Goal: Task Accomplishment & Management: Complete application form

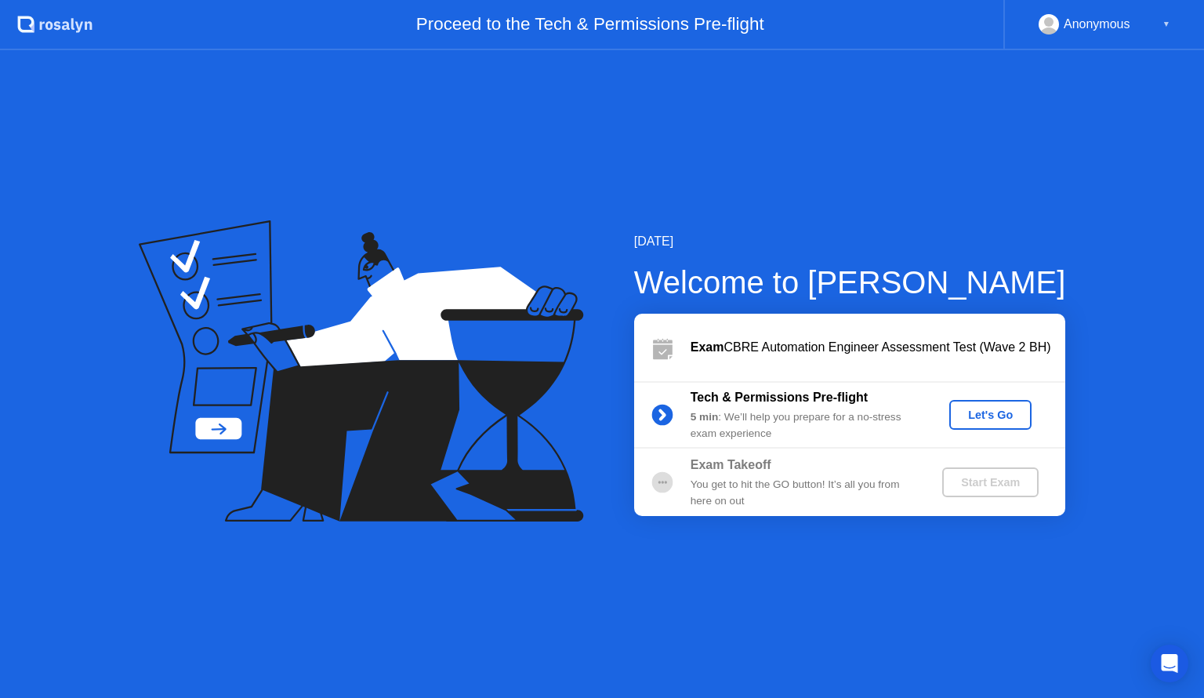
click at [991, 414] on div "Let's Go" at bounding box center [991, 415] width 70 height 13
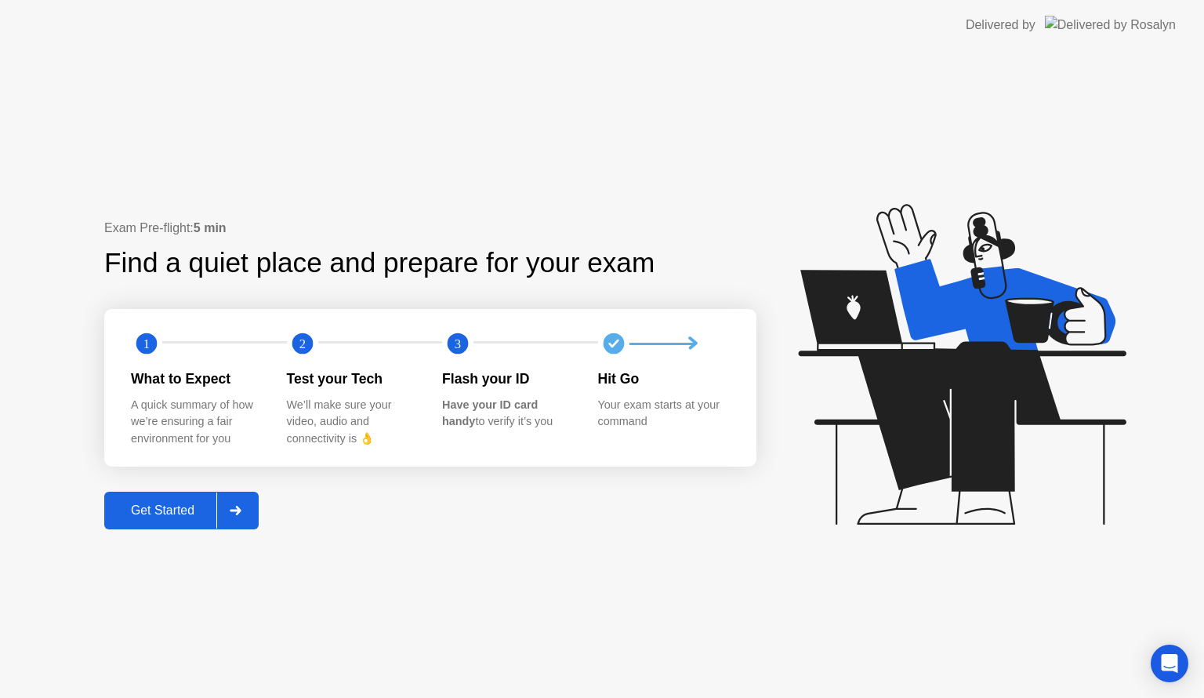
click at [184, 511] on div "Get Started" at bounding box center [162, 510] width 107 height 14
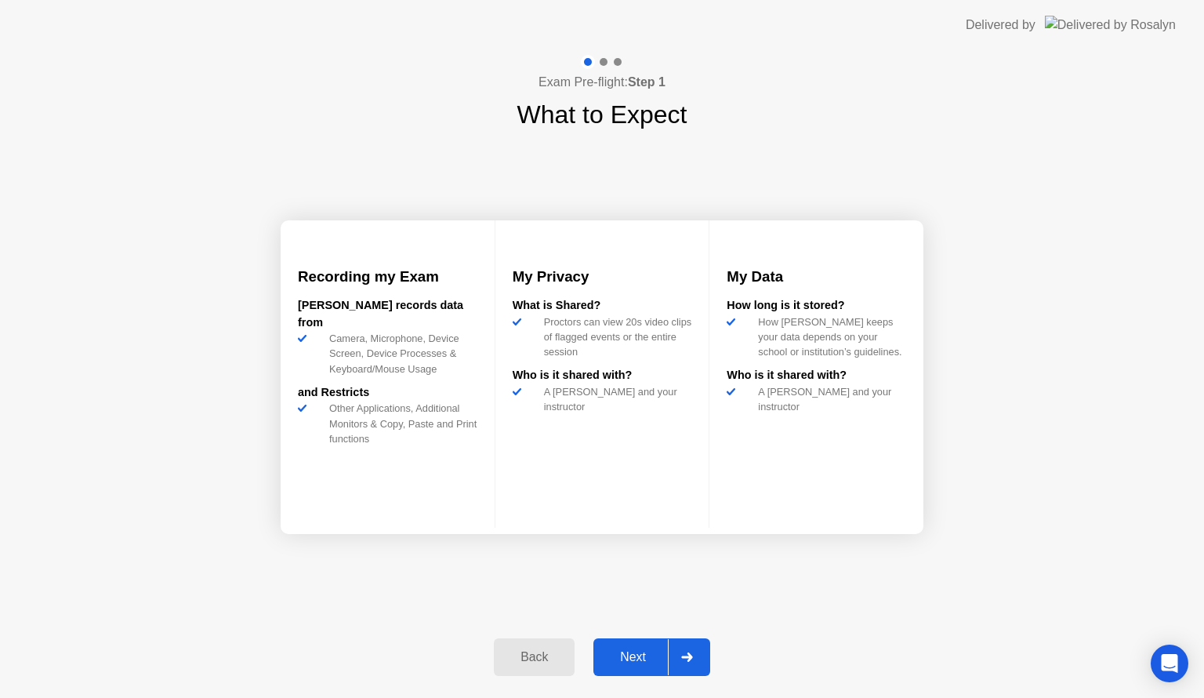
click at [642, 659] on div "Next" at bounding box center [633, 657] width 70 height 14
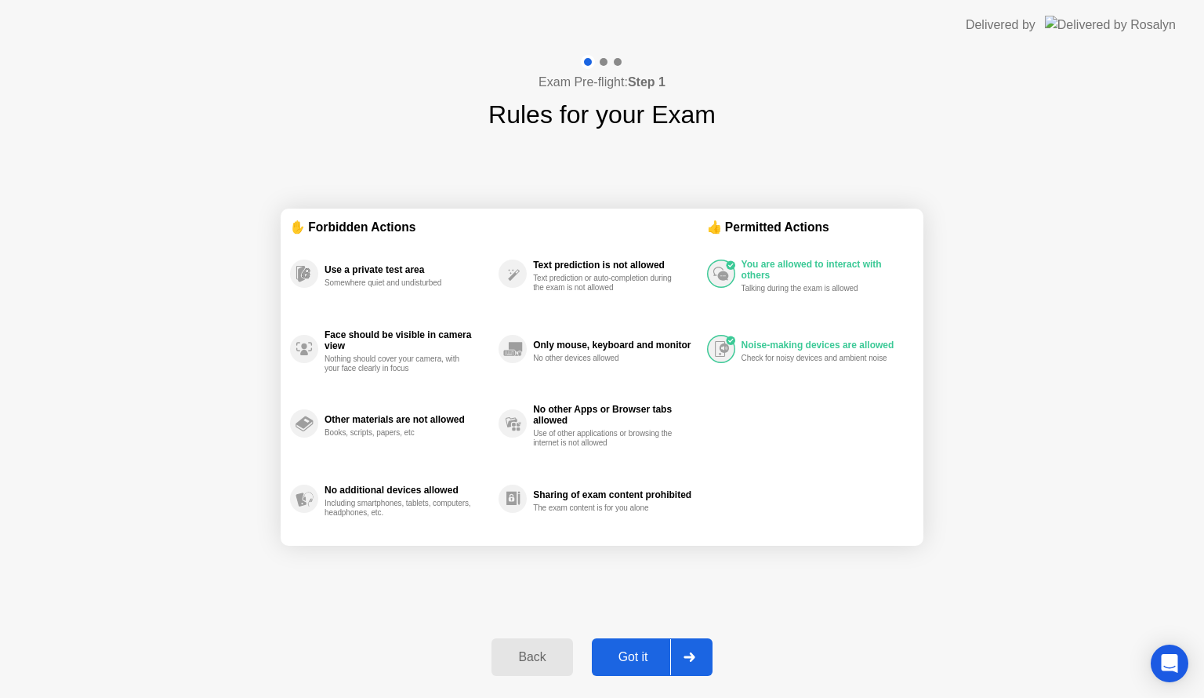
click at [762, 626] on div "Exam Pre-flight: Step 1 Rules for your Exam ✋ Forbidden Actions Use a private t…" at bounding box center [602, 374] width 1204 height 648
click at [645, 659] on div "Got it" at bounding box center [634, 657] width 74 height 14
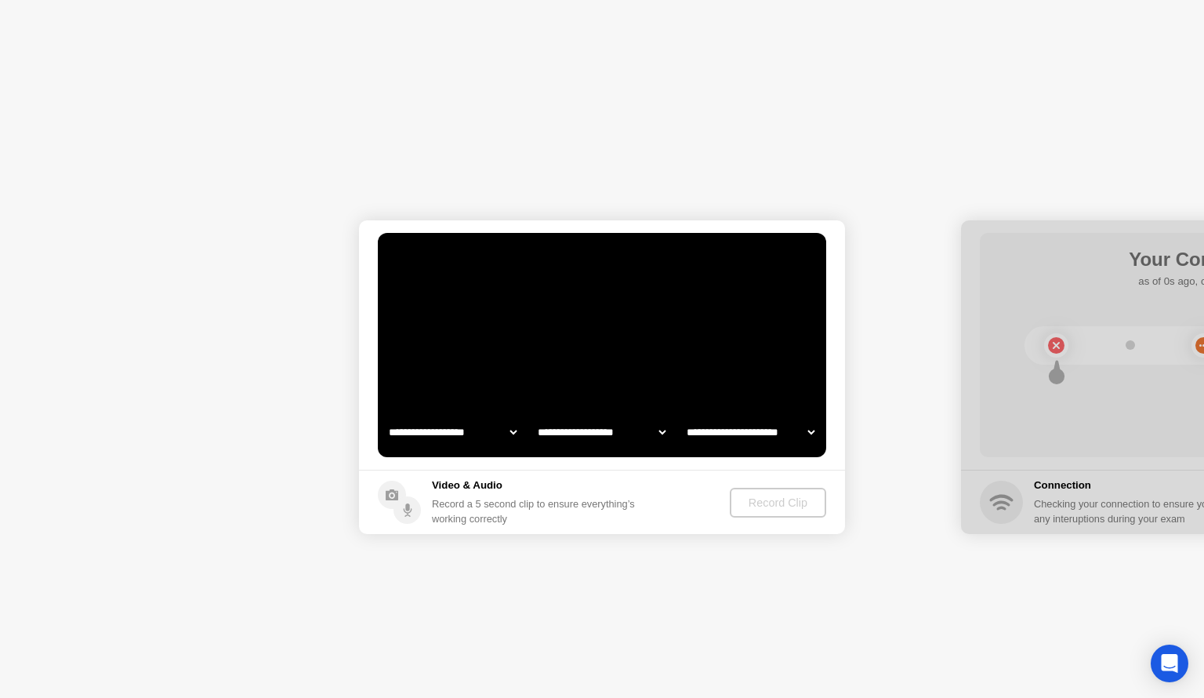
select select "**********"
select select "*******"
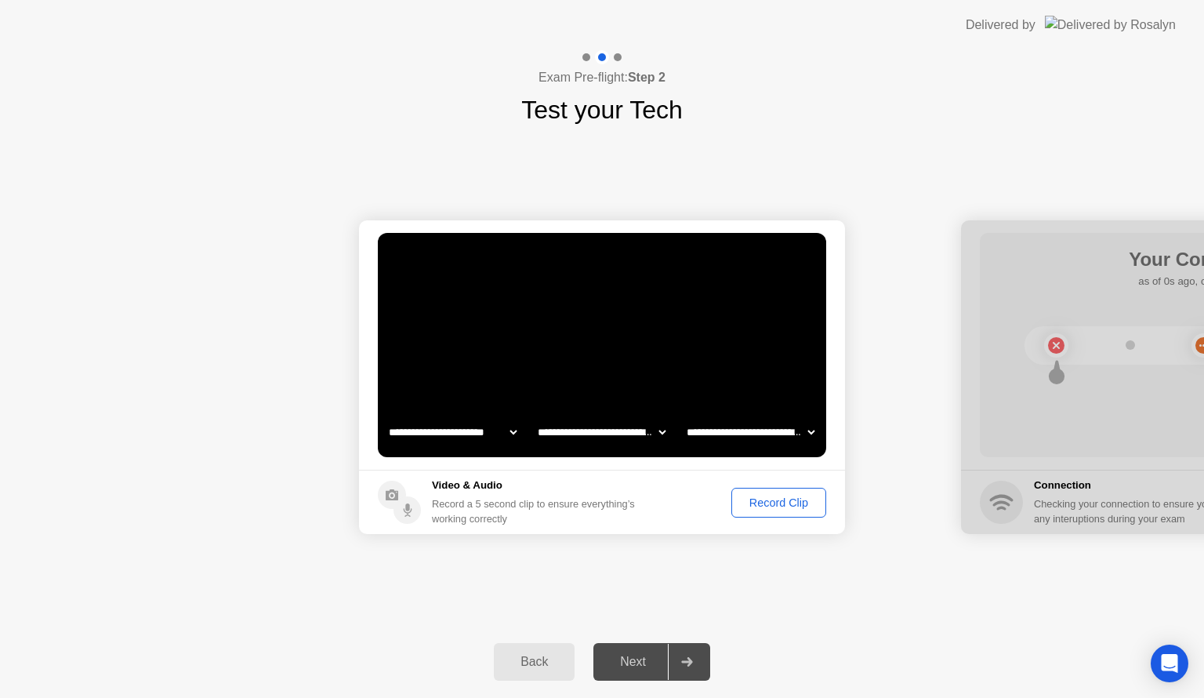
click at [662, 433] on select "**********" at bounding box center [602, 431] width 134 height 31
click at [764, 503] on div "Record Clip" at bounding box center [779, 502] width 84 height 13
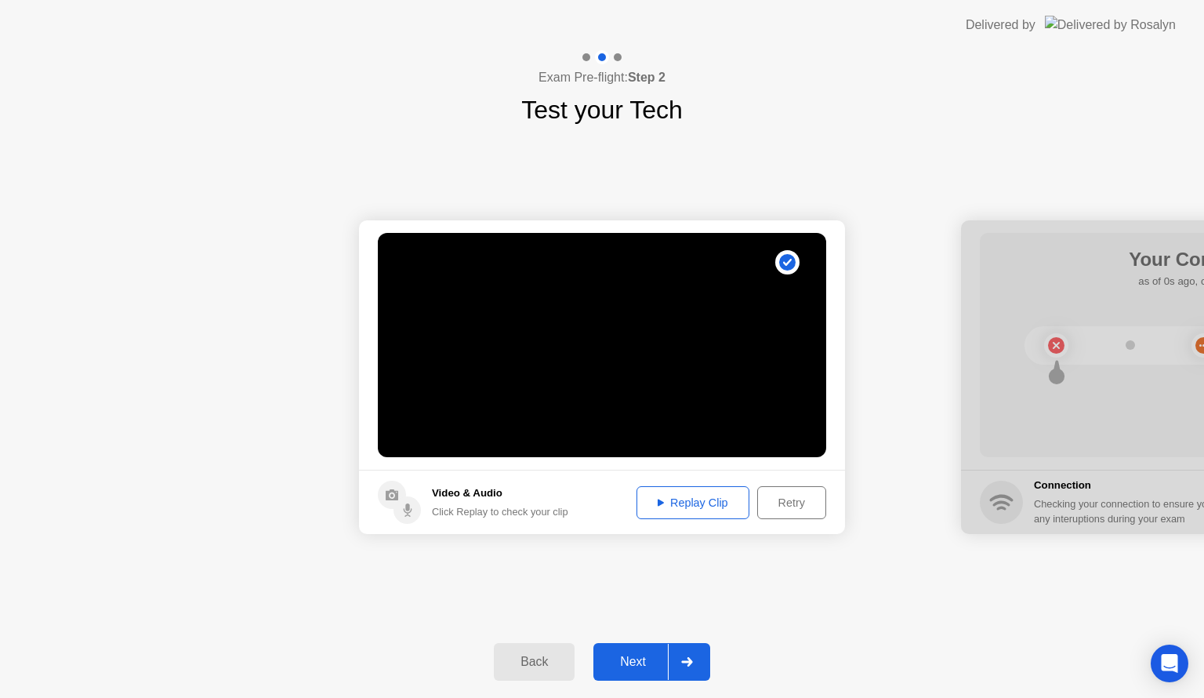
click at [658, 502] on icon at bounding box center [661, 502] width 6 height 7
click at [627, 656] on div "Next" at bounding box center [633, 662] width 70 height 14
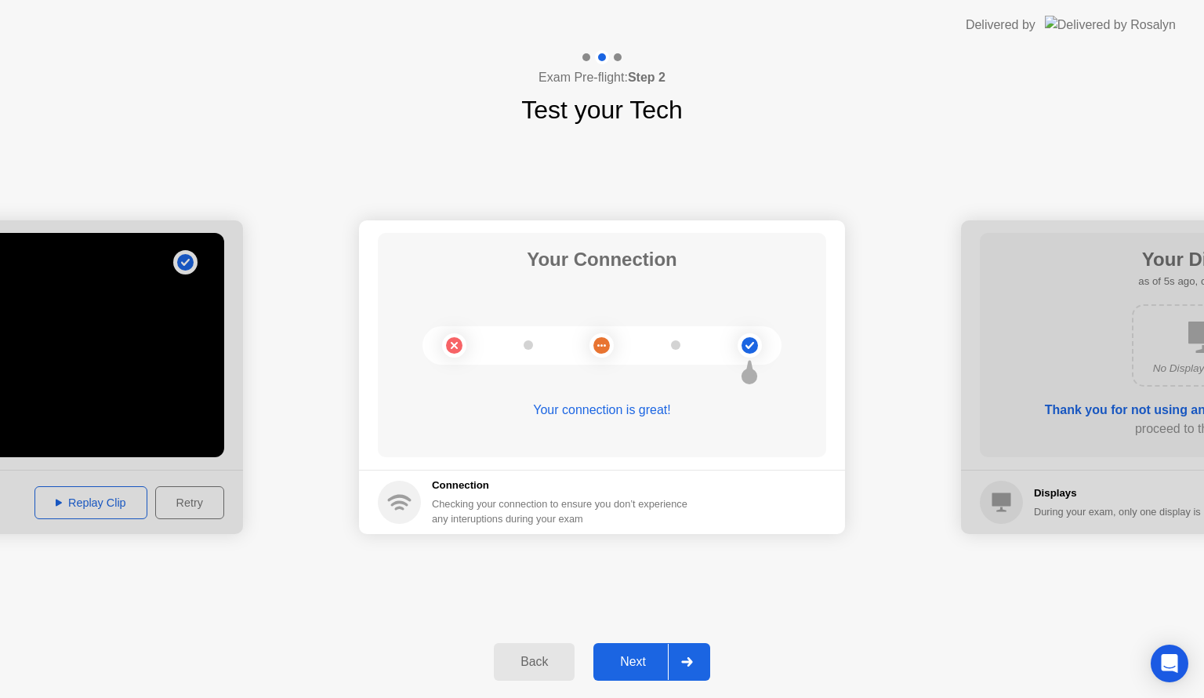
click at [633, 660] on div "Next" at bounding box center [633, 662] width 70 height 14
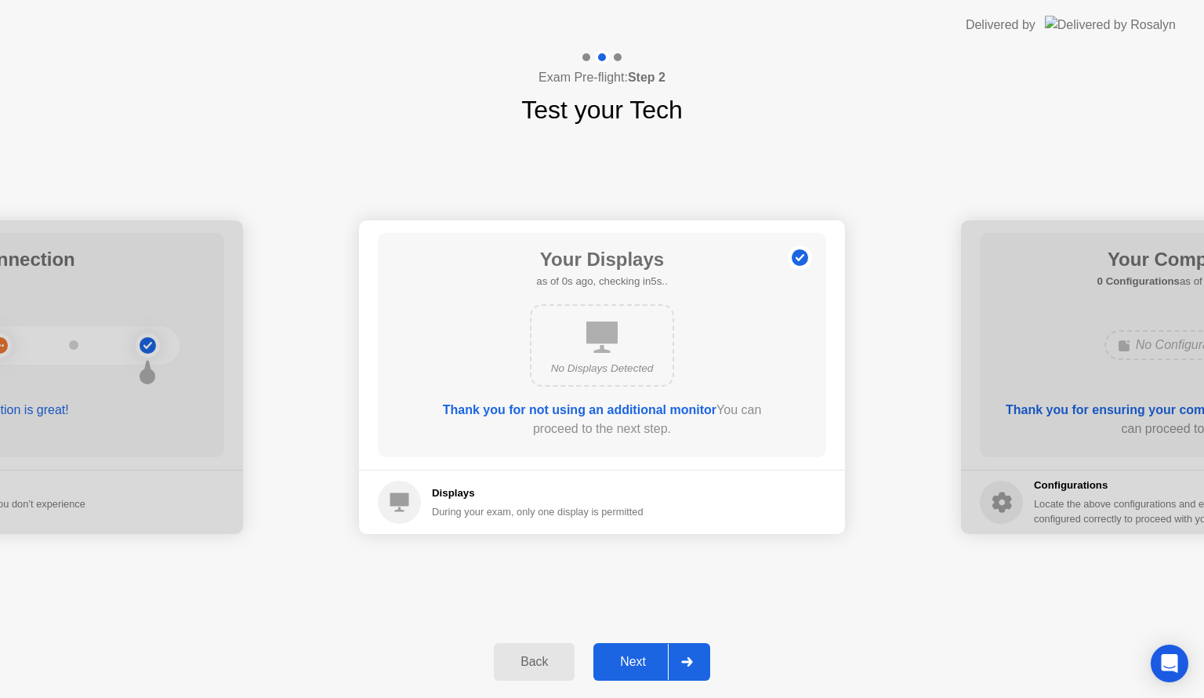
click at [632, 663] on div "Next" at bounding box center [633, 662] width 70 height 14
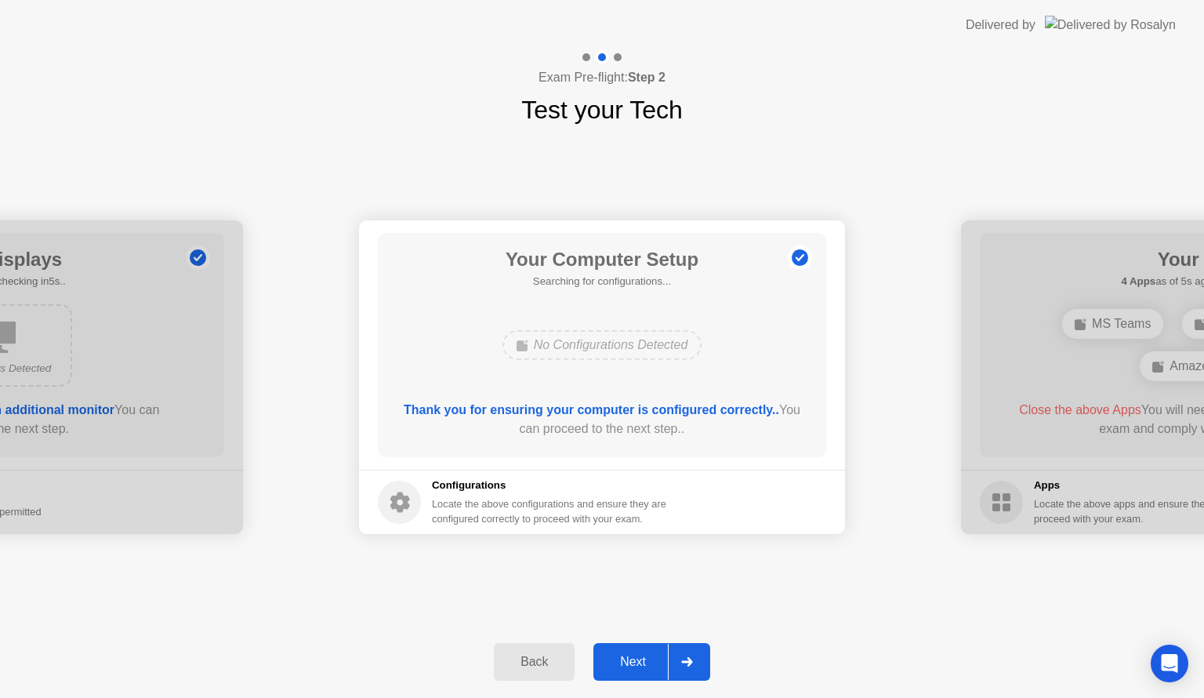
click at [637, 665] on div "Next" at bounding box center [633, 662] width 70 height 14
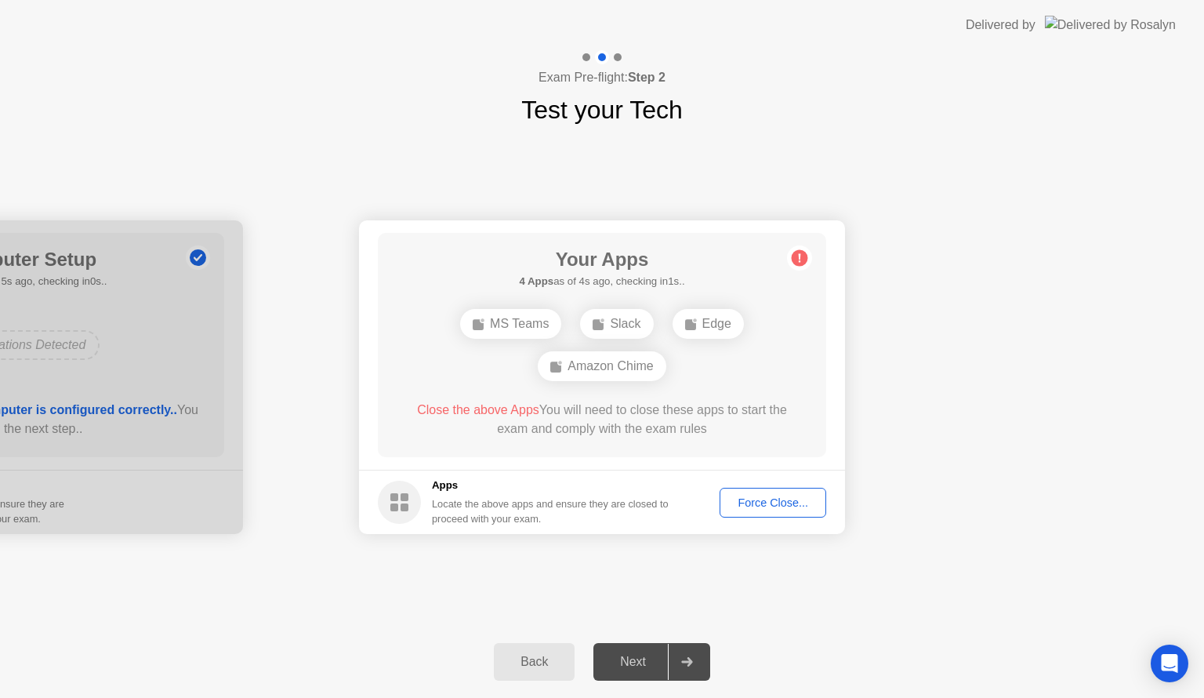
click at [766, 507] on div "Force Close..." at bounding box center [773, 502] width 96 height 13
click at [767, 503] on div "Force Close..." at bounding box center [773, 502] width 96 height 13
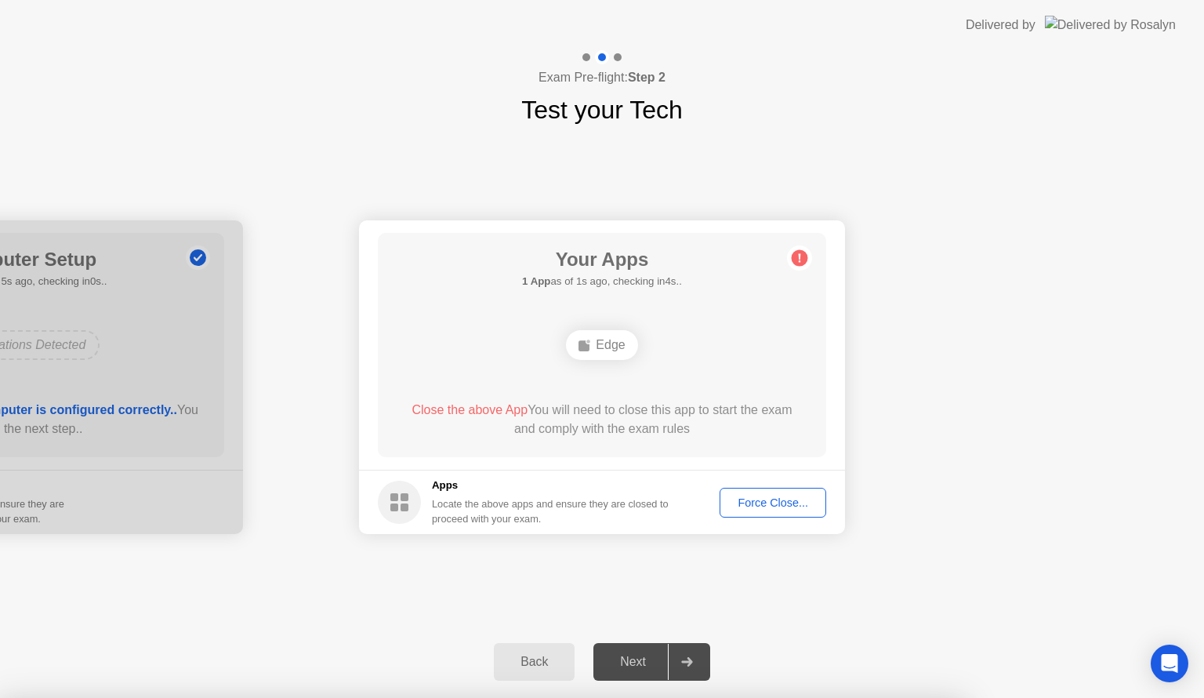
click at [772, 500] on div "Force Close..." at bounding box center [773, 502] width 96 height 13
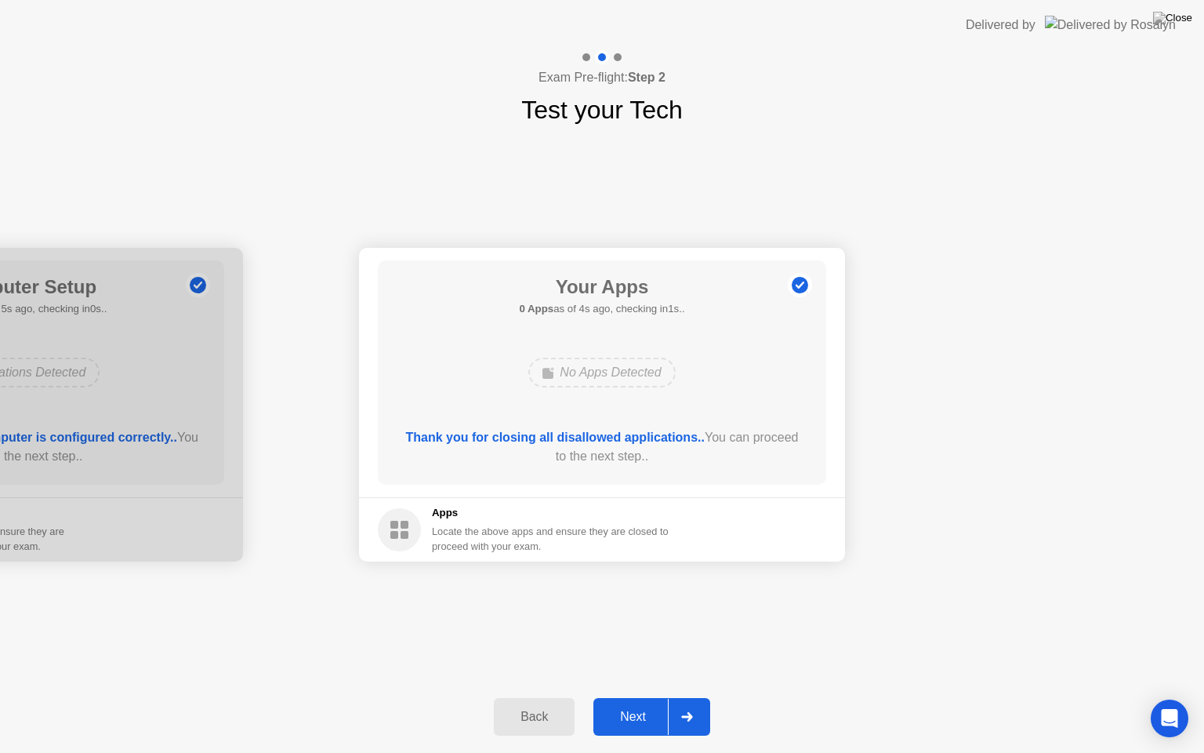
click at [638, 697] on div "Next" at bounding box center [633, 717] width 70 height 14
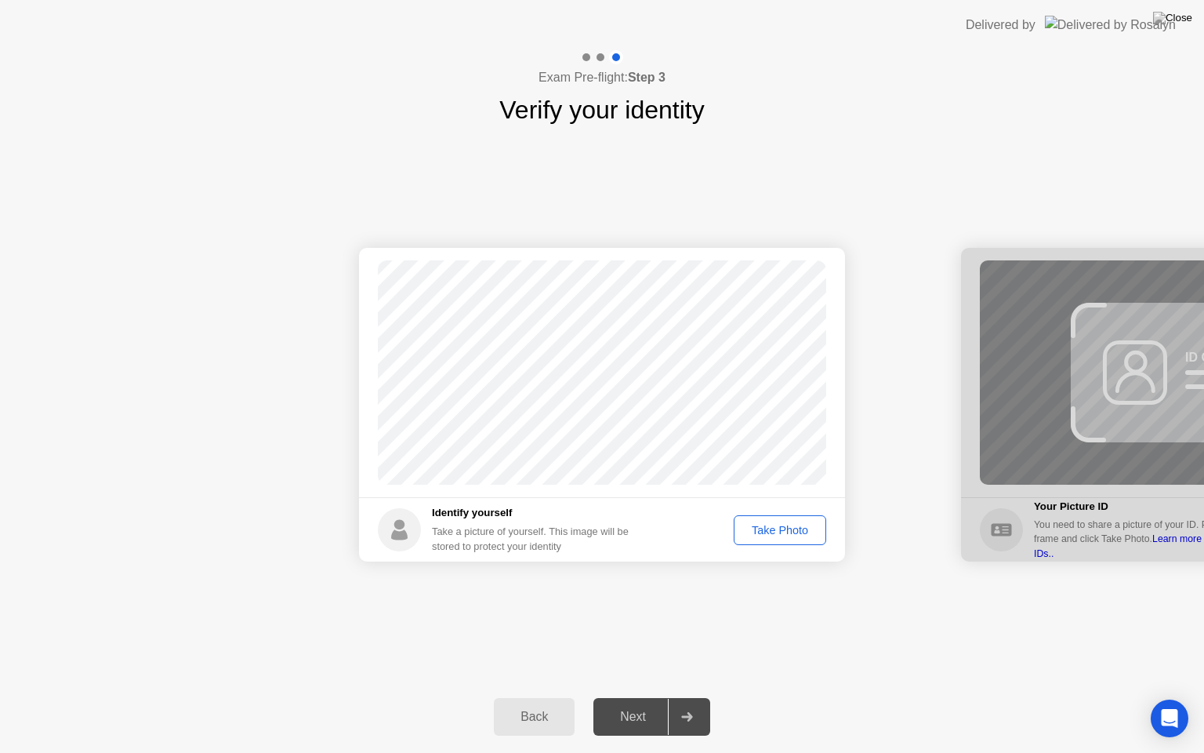
click at [775, 532] on div "Take Photo" at bounding box center [780, 530] width 82 height 13
click at [615, 697] on div "Next" at bounding box center [633, 717] width 70 height 14
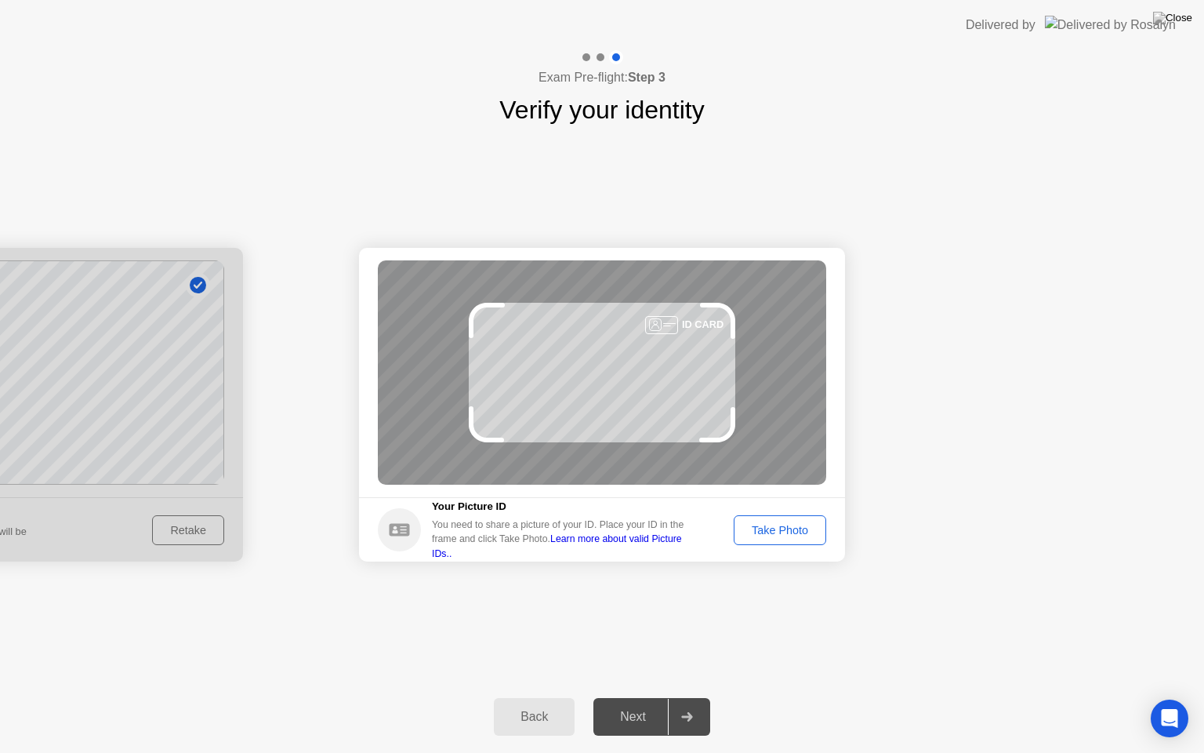
click at [770, 531] on div "Take Photo" at bounding box center [780, 530] width 82 height 13
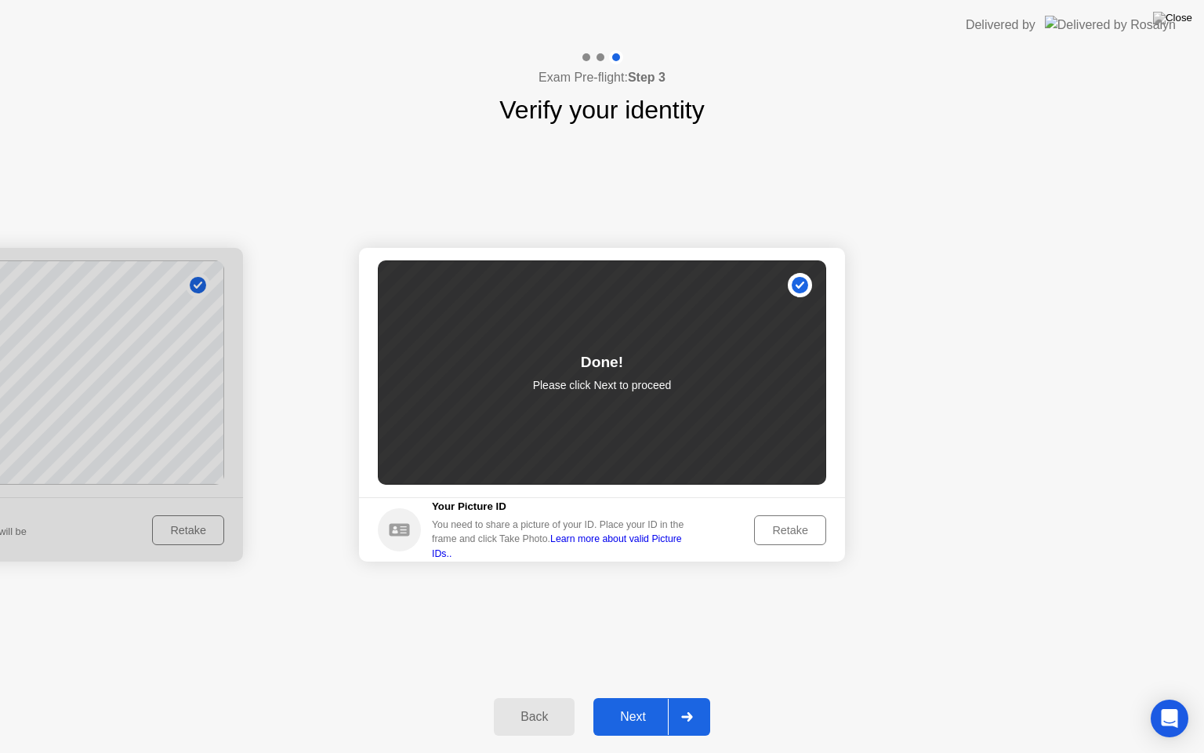
click at [637, 697] on div "Next" at bounding box center [633, 717] width 70 height 14
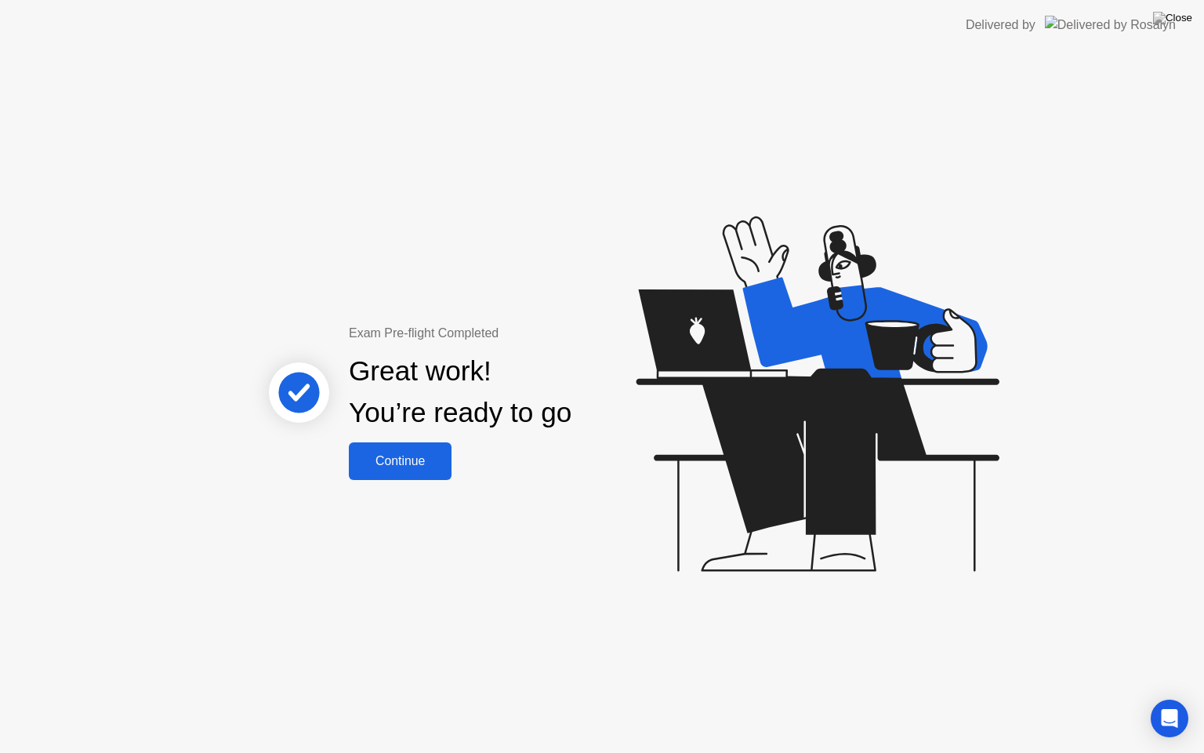
click at [401, 461] on div "Continue" at bounding box center [400, 461] width 93 height 14
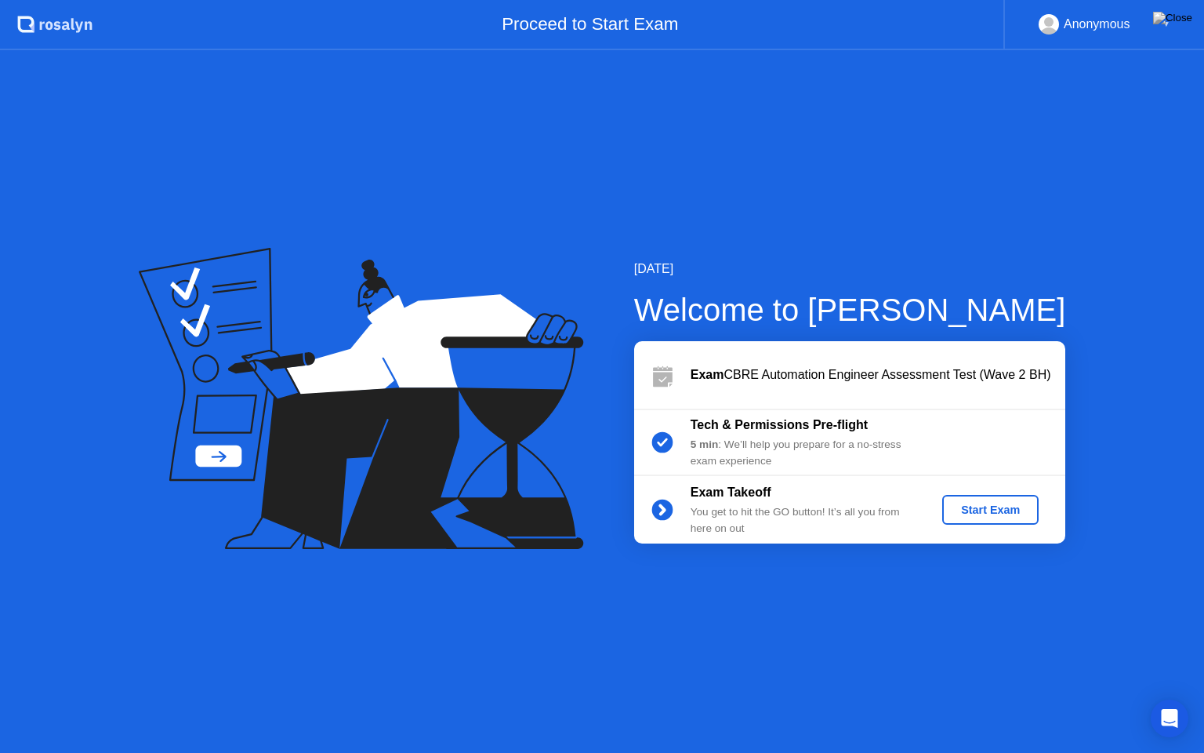
click at [1008, 515] on div "Start Exam" at bounding box center [991, 509] width 84 height 13
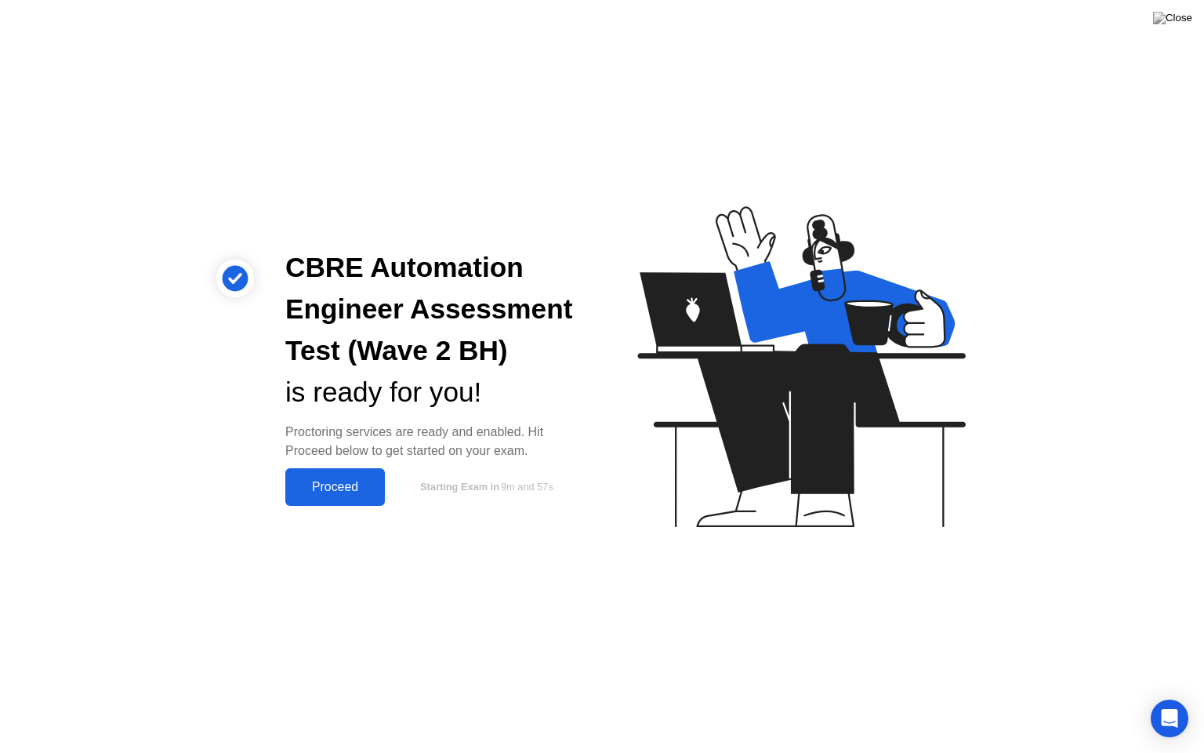
click at [330, 487] on div "Proceed" at bounding box center [335, 487] width 90 height 14
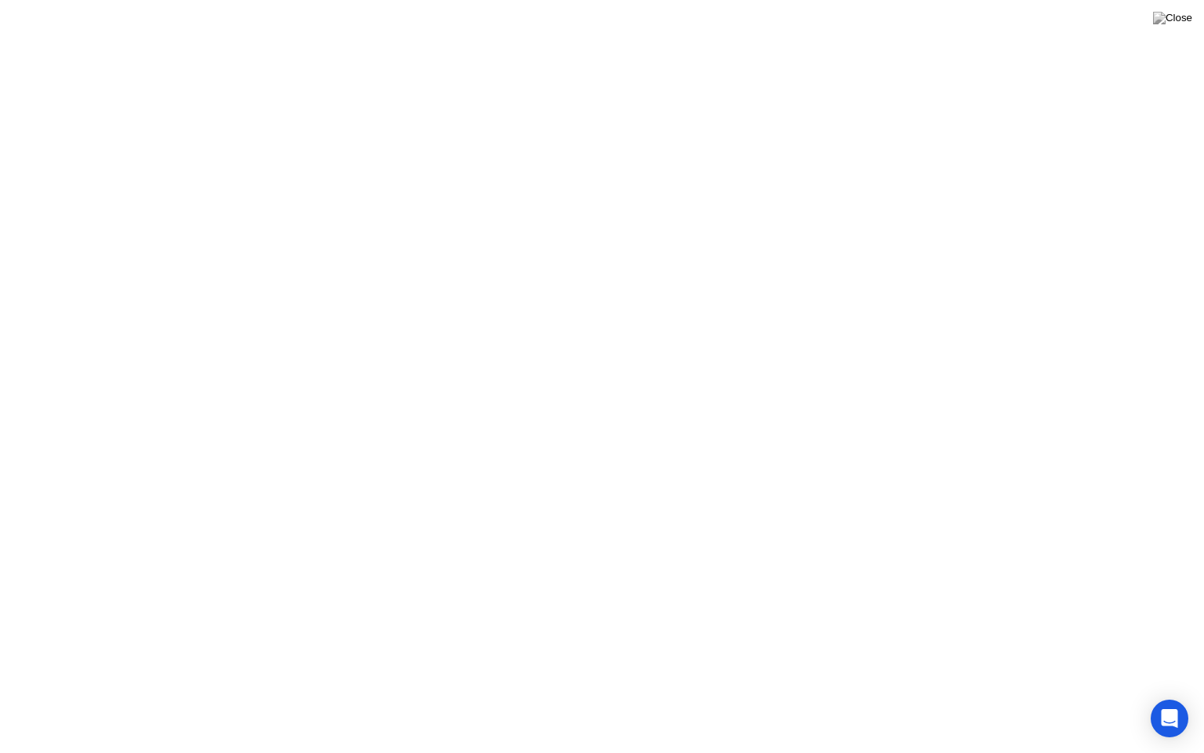
click div "Got it!"
